Goal: Information Seeking & Learning: Find specific fact

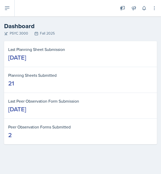
click at [6, 7] on icon at bounding box center [7, 8] width 4 height 3
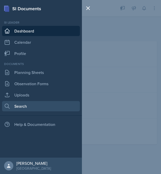
click at [19, 102] on link "Search" at bounding box center [41, 106] width 78 height 10
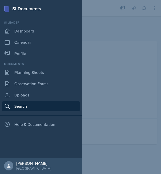
select select "all"
select select "1"
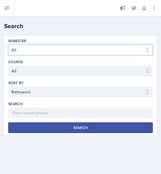
select select "e2039551-f485-4c1b-a525-5b9893bb04c4"
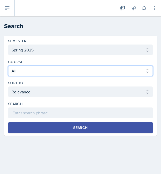
select select "a6d59019-deb4-4e6a-9cae-caaa95bc3408"
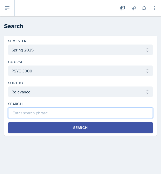
click at [37, 111] on input at bounding box center [80, 112] width 144 height 11
type input "independent"
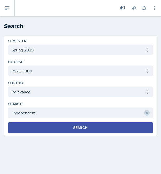
click at [63, 130] on button "Search" at bounding box center [80, 127] width 144 height 11
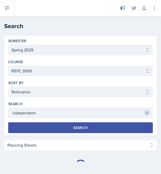
select select "Planning Sheets (11)"
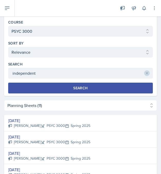
scroll to position [73, 0]
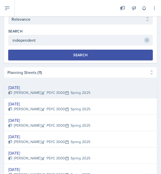
click at [26, 88] on div "[DATE]" at bounding box center [49, 87] width 82 height 6
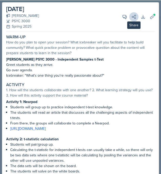
scroll to position [0, 0]
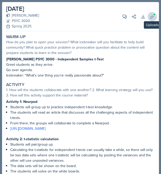
click at [149, 17] on icon at bounding box center [151, 16] width 5 height 5
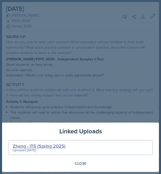
click at [43, 146] on div "Zheng - ITS (Spring 2025)" at bounding box center [39, 145] width 53 height 7
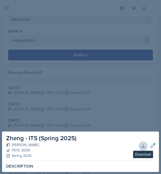
click at [141, 145] on icon at bounding box center [142, 145] width 5 height 5
click at [77, 68] on div at bounding box center [80, 87] width 161 height 174
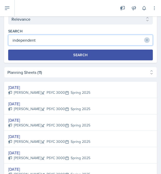
click at [79, 40] on input "independent" at bounding box center [80, 40] width 144 height 11
type input "effect sizes"
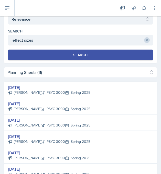
click at [79, 57] on div "Search" at bounding box center [80, 55] width 14 height 4
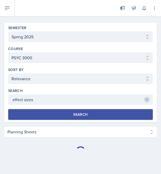
scroll to position [13, 0]
select select "Planning Sheets (6)"
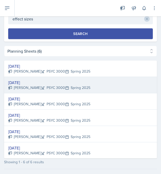
scroll to position [96, 0]
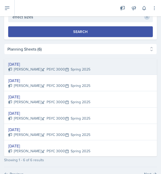
click at [89, 72] on div "[DATE] [PERSON_NAME] PSYC 3000 Spring 2025" at bounding box center [80, 66] width 152 height 16
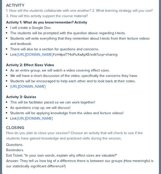
scroll to position [79, 0]
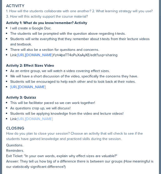
click at [53, 121] on link "[URL][DOMAIN_NAME]" at bounding box center [34, 118] width 35 height 5
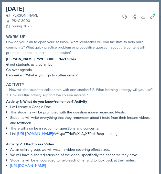
scroll to position [0, 0]
click at [115, 3] on div "[DATE] [PERSON_NAME] PSYC 3000 Spring 2025 View Comments Comments [DATE] [PERSO…" at bounding box center [80, 16] width 148 height 29
click at [115, 0] on div "[DATE] [PERSON_NAME] PSYC 3000 Spring 2025 View Comments Comments [DATE] [PERSO…" at bounding box center [80, 87] width 161 height 174
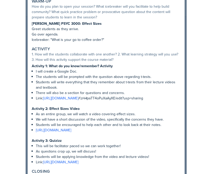
scroll to position [82, 0]
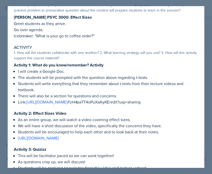
click at [160, 39] on div "[DATE] [PERSON_NAME] PSYC 3000 Spring 2025 View Comments Comments [DATE] [PERSO…" at bounding box center [106, 105] width 196 height 268
click at [160, 39] on div at bounding box center [106, 87] width 212 height 174
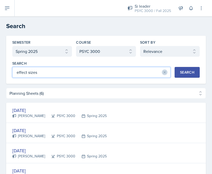
scroll to position [0, 0]
click at [69, 73] on input "effect sizes" at bounding box center [91, 72] width 158 height 11
drag, startPoint x: 69, startPoint y: 73, endPoint x: 14, endPoint y: 72, distance: 55.7
click at [14, 72] on input "effect sizes" at bounding box center [91, 72] width 158 height 11
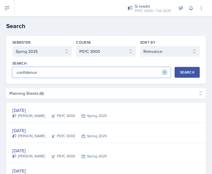
type input "confidence"
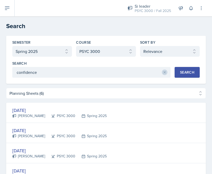
click at [160, 70] on div "Search" at bounding box center [187, 72] width 14 height 4
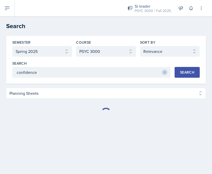
select select "Planning Sheets (5)"
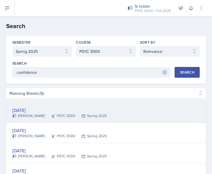
click at [38, 111] on div "[DATE]" at bounding box center [59, 110] width 94 height 7
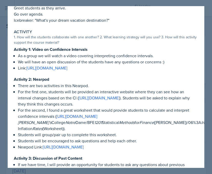
scroll to position [51, 0]
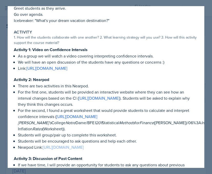
click at [79, 150] on link "[URL][DOMAIN_NAME]" at bounding box center [63, 147] width 41 height 6
